Goal: Register for event/course

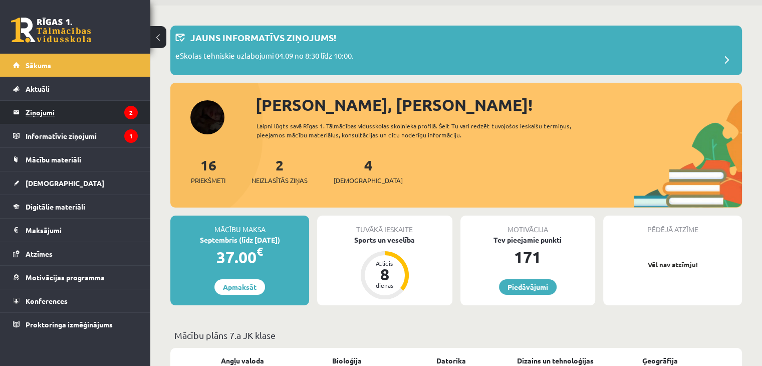
scroll to position [50, 0]
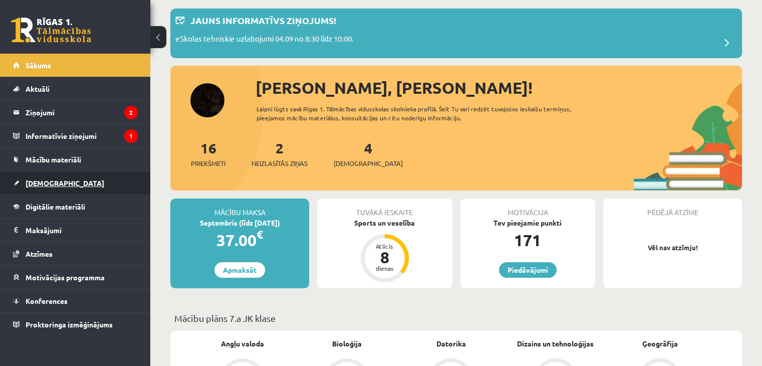
click at [66, 184] on link "[DEMOGRAPHIC_DATA]" at bounding box center [75, 182] width 125 height 23
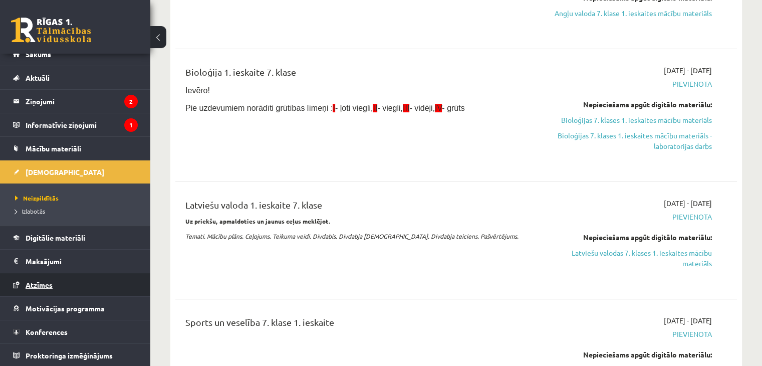
scroll to position [200, 0]
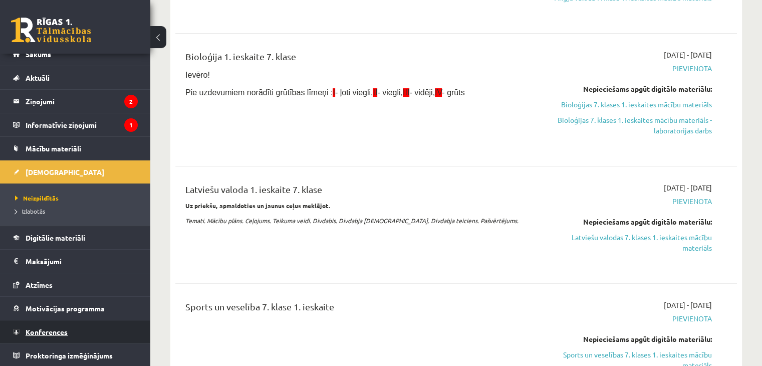
click at [51, 331] on span "Konferences" at bounding box center [47, 331] width 42 height 9
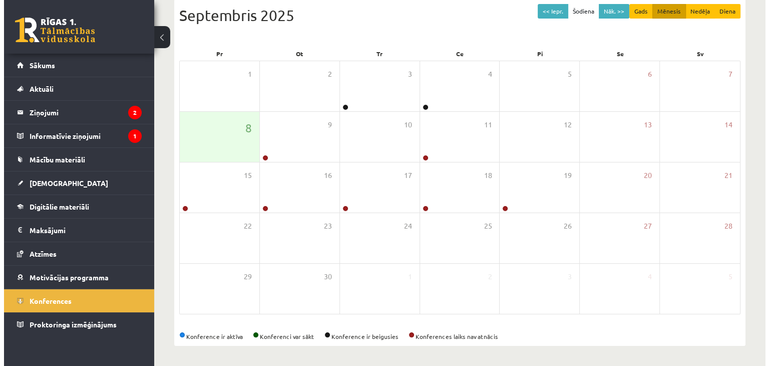
scroll to position [112, 0]
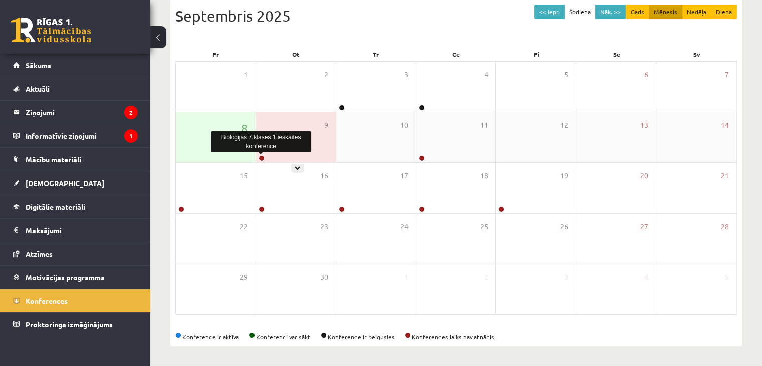
click at [258, 157] on link at bounding box center [261, 158] width 6 height 6
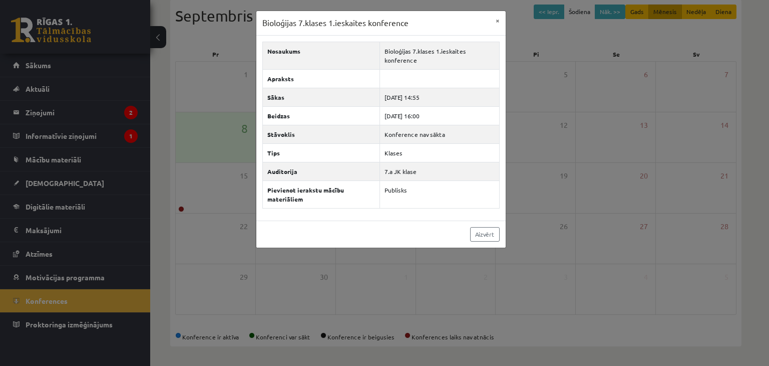
click at [233, 153] on div "Bioloģijas 7.klases 1.ieskaites konference" at bounding box center [261, 142] width 100 height 26
click at [242, 149] on div "Bioloģijas 7.klases 1.ieskaites konference × Nosaukums Bioloģijas 7.klases 1.ie…" at bounding box center [384, 183] width 769 height 366
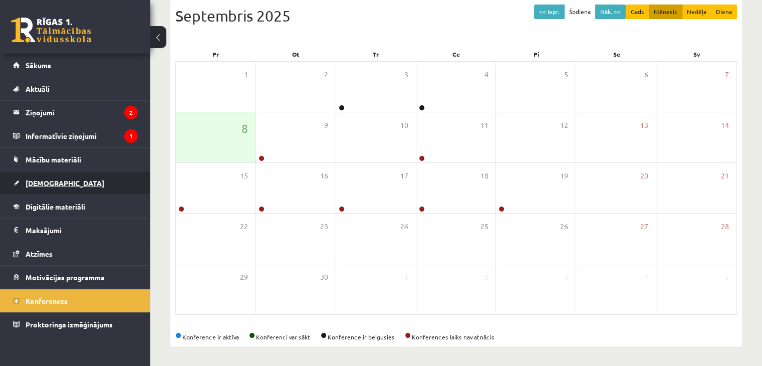
click at [40, 180] on span "[DEMOGRAPHIC_DATA]" at bounding box center [65, 182] width 79 height 9
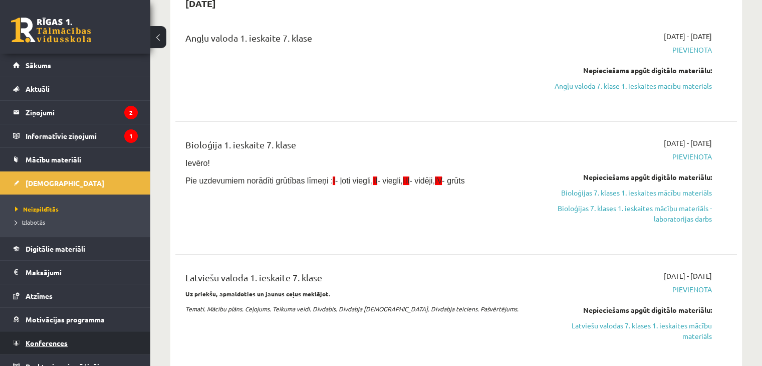
click at [50, 350] on link "Konferences" at bounding box center [75, 342] width 125 height 23
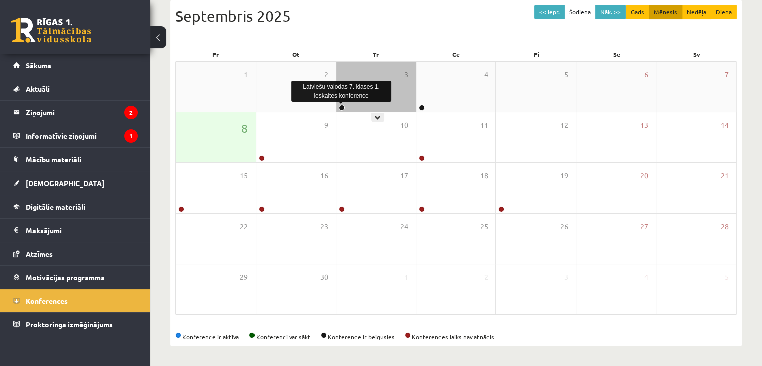
click at [341, 106] on link at bounding box center [342, 108] width 6 height 6
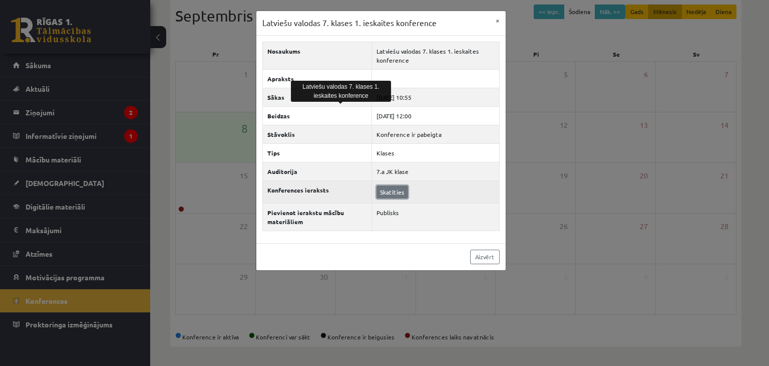
click at [393, 187] on link "Skatīties" at bounding box center [393, 191] width 32 height 13
